Goal: Information Seeking & Learning: Learn about a topic

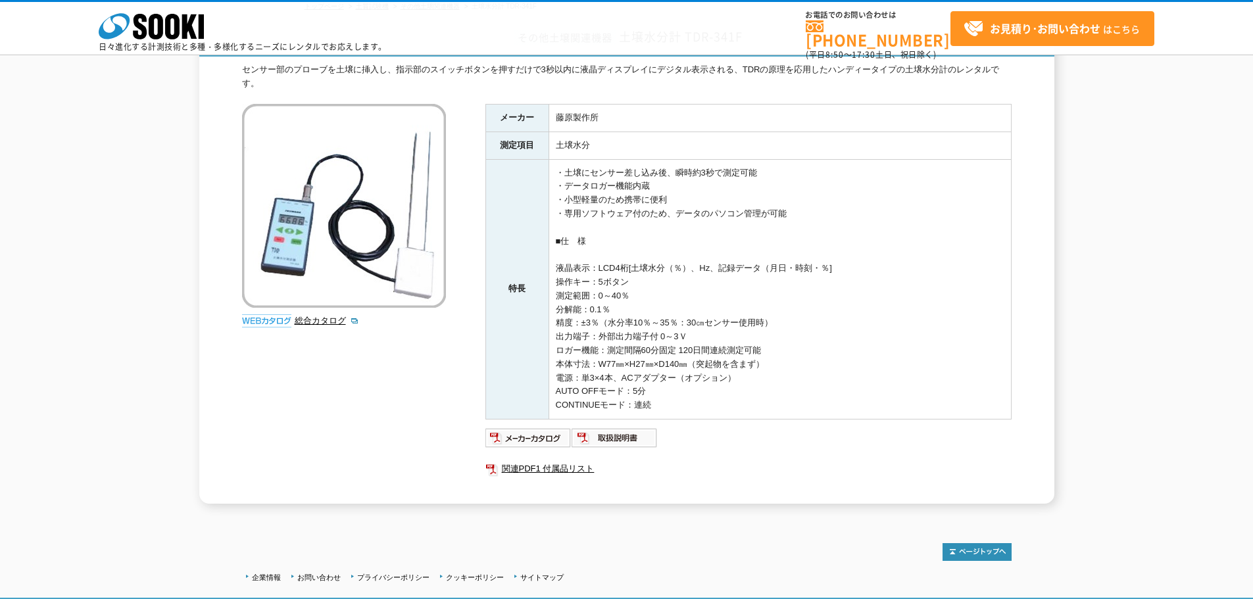
scroll to position [186, 0]
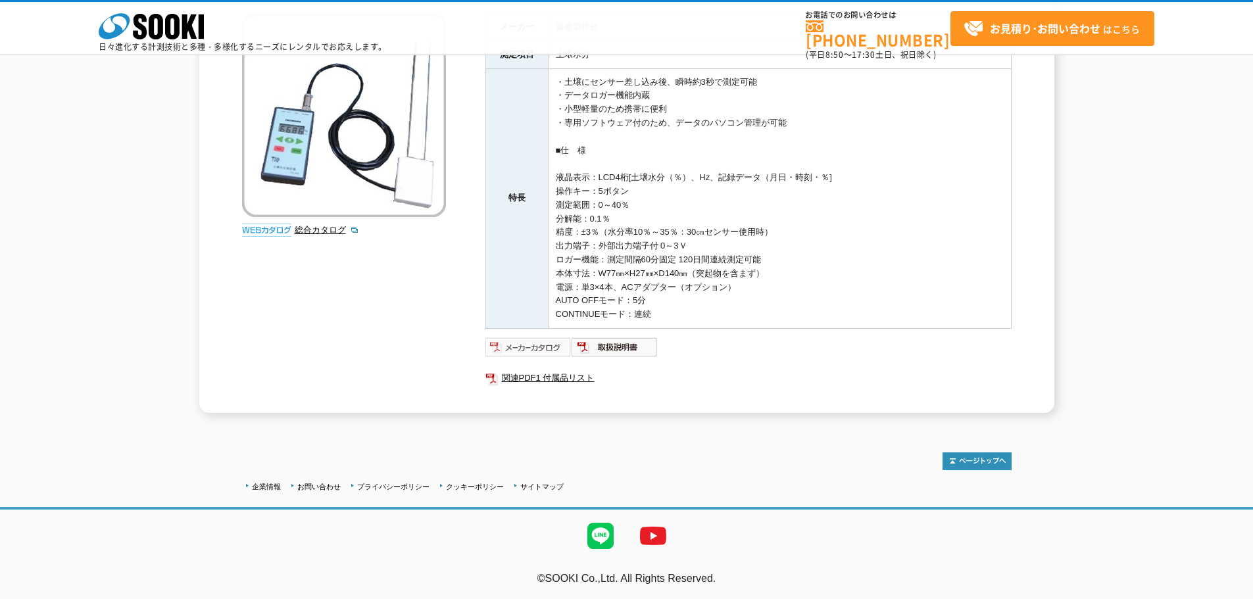
click at [542, 342] on img at bounding box center [528, 347] width 86 height 21
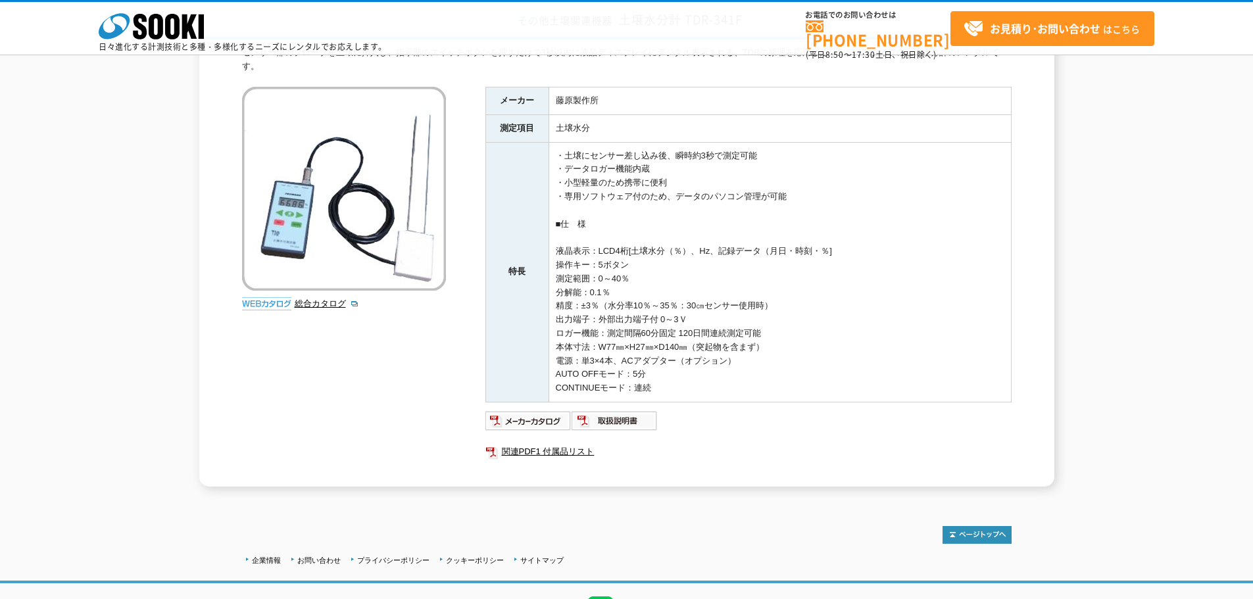
scroll to position [111, 0]
drag, startPoint x: 633, startPoint y: 252, endPoint x: 687, endPoint y: 252, distance: 53.3
click at [687, 252] on td "・土壌にセンサー差し込み後、瞬時約3秒で測定可能 ・データロガー機能内蔵 ・小型軽量のため携帯に便利 ・専用ソフトウェア付のため、データのパソコン管理が可能 …" at bounding box center [780, 271] width 462 height 260
drag, startPoint x: 689, startPoint y: 249, endPoint x: 653, endPoint y: 251, distance: 36.3
click at [653, 251] on td "・土壌にセンサー差し込み後、瞬時約3秒で測定可能 ・データロガー機能内蔵 ・小型軽量のため携帯に便利 ・専用ソフトウェア付のため、データのパソコン管理が可能 …" at bounding box center [780, 271] width 462 height 260
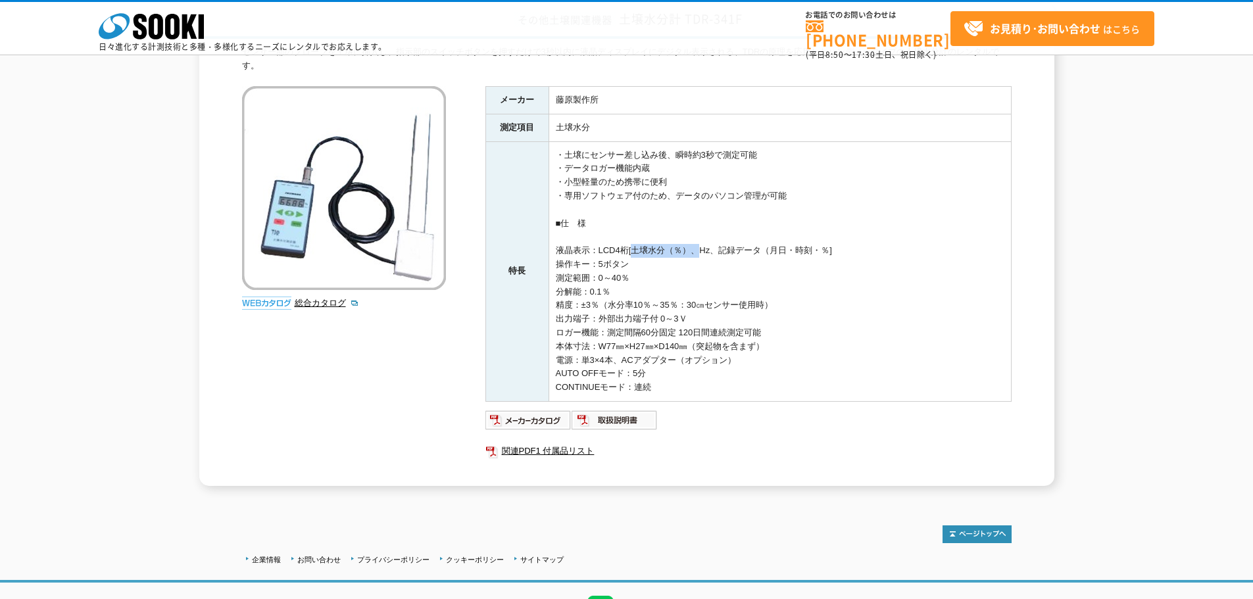
drag, startPoint x: 631, startPoint y: 251, endPoint x: 690, endPoint y: 257, distance: 59.5
click at [690, 257] on td "・土壌にセンサー差し込み後、瞬時約3秒で測定可能 ・データロガー機能内蔵 ・小型軽量のため携帯に便利 ・専用ソフトウェア付のため、データのパソコン管理が可能 …" at bounding box center [780, 271] width 462 height 260
click at [883, 232] on td "・土壌にセンサー差し込み後、瞬時約3秒で測定可能 ・データロガー機能内蔵 ・小型軽量のため携帯に便利 ・専用ソフトウェア付のため、データのパソコン管理が可能 …" at bounding box center [780, 271] width 462 height 260
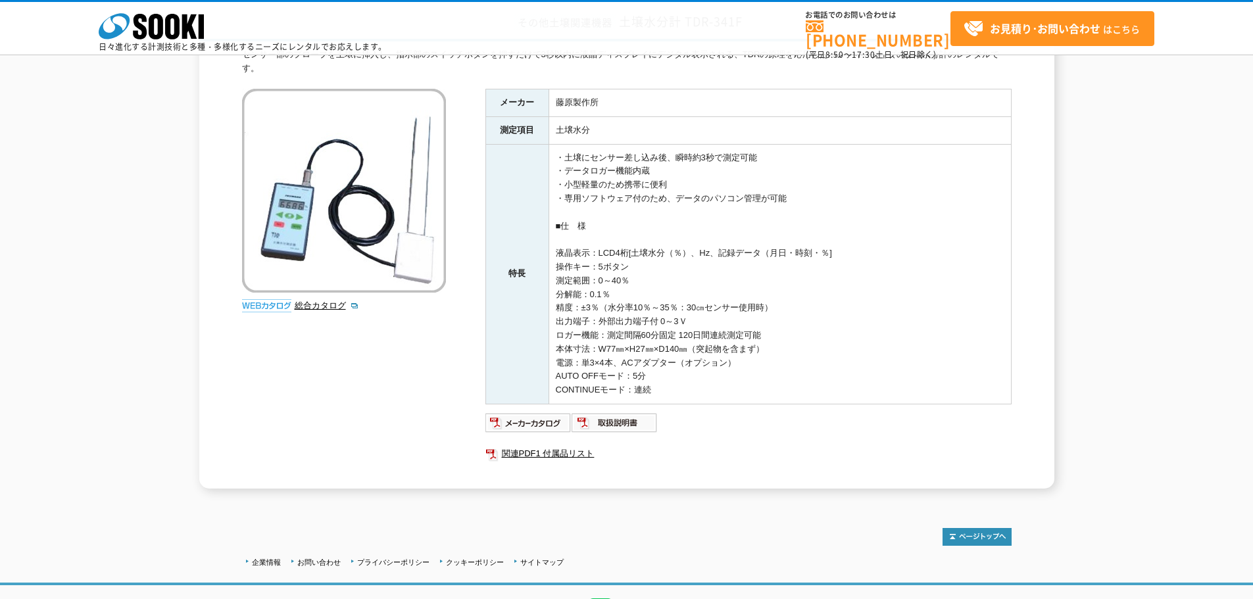
scroll to position [111, 0]
drag, startPoint x: 688, startPoint y: 322, endPoint x: 600, endPoint y: 321, distance: 88.2
click at [600, 321] on td "・土壌にセンサー差し込み後、瞬時約3秒で測定可能 ・データロガー機能内蔵 ・小型軽量のため携帯に便利 ・専用ソフトウェア付のため、データのパソコン管理が可能 …" at bounding box center [780, 272] width 462 height 260
drag, startPoint x: 687, startPoint y: 318, endPoint x: 597, endPoint y: 314, distance: 90.2
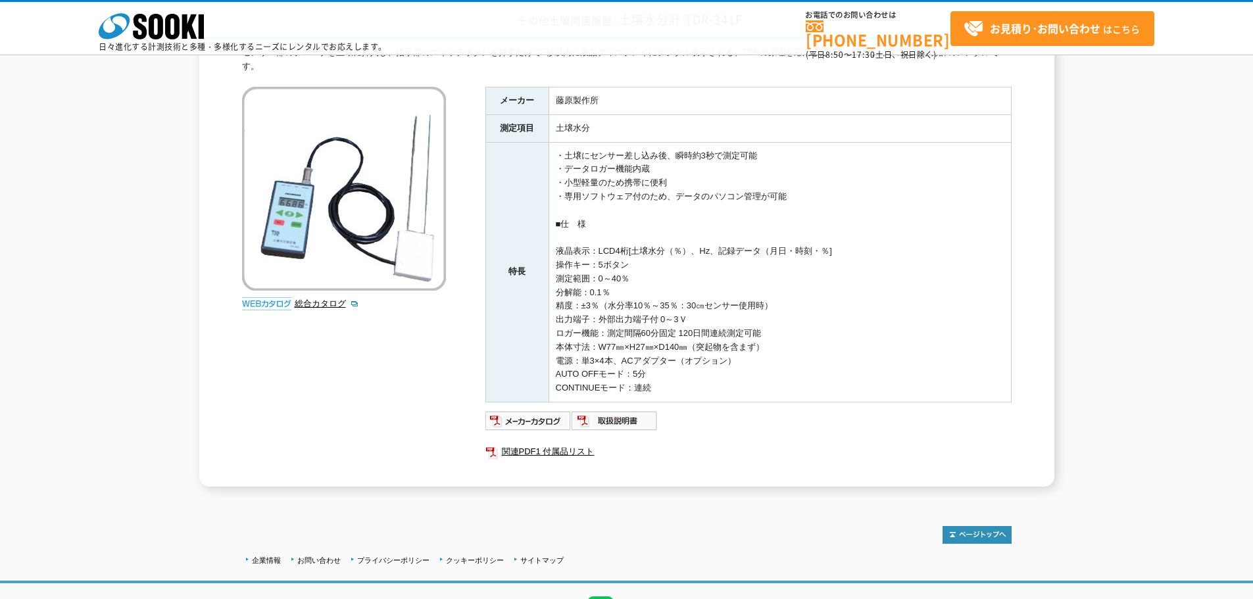
click at [597, 314] on td "・土壌にセンサー差し込み後、瞬時約3秒で測定可能 ・データロガー機能内蔵 ・小型軽量のため携帯に便利 ・専用ソフトウェア付のため、データのパソコン管理が可能 …" at bounding box center [780, 272] width 462 height 260
click at [783, 331] on td "・土壌にセンサー差し込み後、瞬時約3秒で測定可能 ・データロガー機能内蔵 ・小型軽量のため携帯に便利 ・専用ソフトウェア付のため、データのパソコン管理が可能 …" at bounding box center [780, 272] width 462 height 260
drag, startPoint x: 690, startPoint y: 316, endPoint x: 599, endPoint y: 318, distance: 90.8
click at [599, 318] on td "・土壌にセンサー差し込み後、瞬時約3秒で測定可能 ・データロガー機能内蔵 ・小型軽量のため携帯に便利 ・専用ソフトウェア付のため、データのパソコン管理が可能 …" at bounding box center [780, 272] width 462 height 260
click at [710, 276] on td "・土壌にセンサー差し込み後、瞬時約3秒で測定可能 ・データロガー機能内蔵 ・小型軽量のため携帯に便利 ・専用ソフトウェア付のため、データのパソコン管理が可能 …" at bounding box center [780, 272] width 462 height 260
